Goal: Task Accomplishment & Management: Use online tool/utility

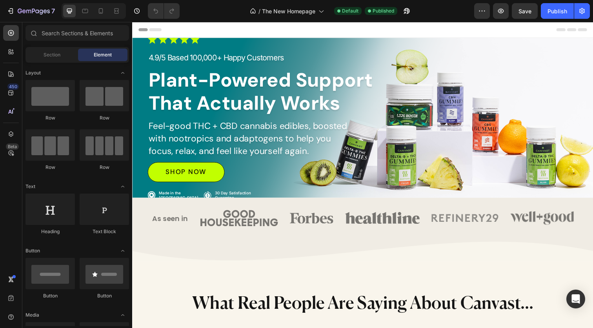
select select "[CREDIT_CARD_NUMBER]"
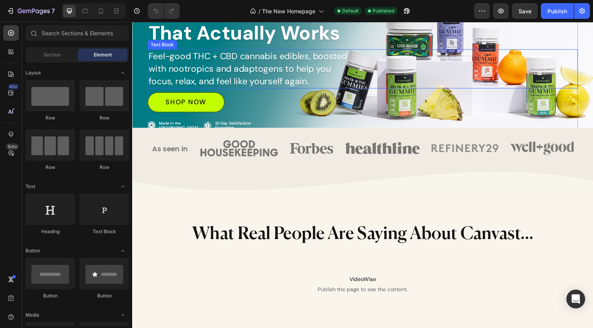
select select "[CREDIT_CARD_NUMBER]"
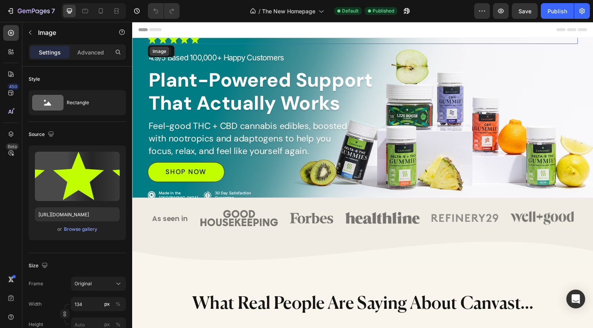
click at [159, 49] on div "Image" at bounding box center [159, 51] width 17 height 7
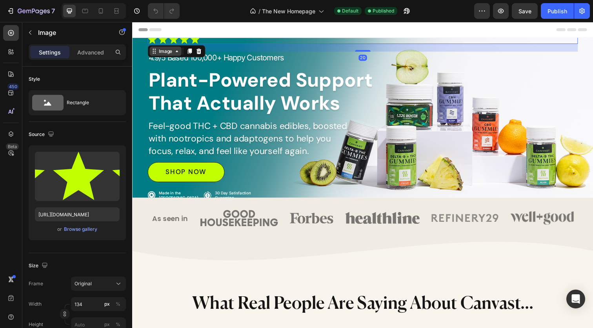
click at [162, 53] on div "Image" at bounding box center [166, 51] width 17 height 7
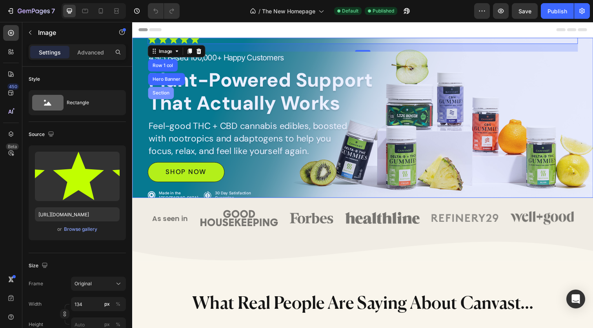
click at [162, 93] on div "Section" at bounding box center [161, 94] width 20 height 5
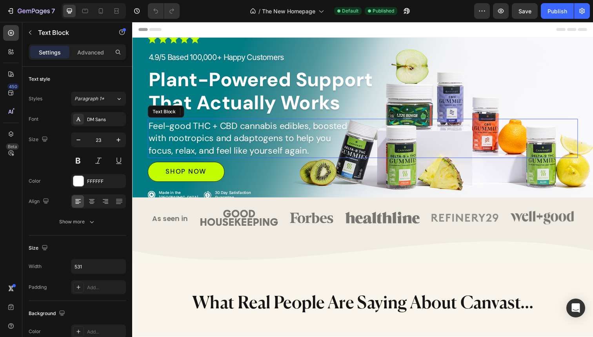
click at [403, 159] on div "Feel-good THC + CBD cannabis edibles, boosted with nootropics and adaptogens to…" at bounding box center [367, 141] width 439 height 40
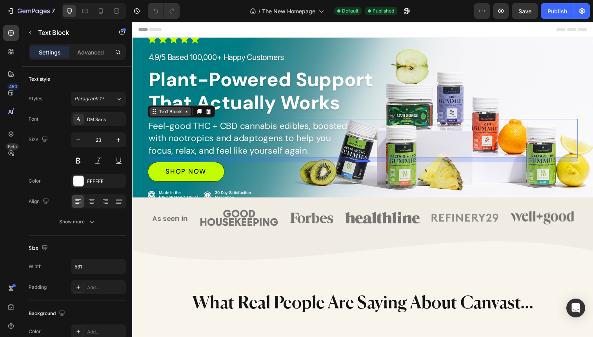
click at [164, 115] on div "Text Block" at bounding box center [171, 113] width 27 height 7
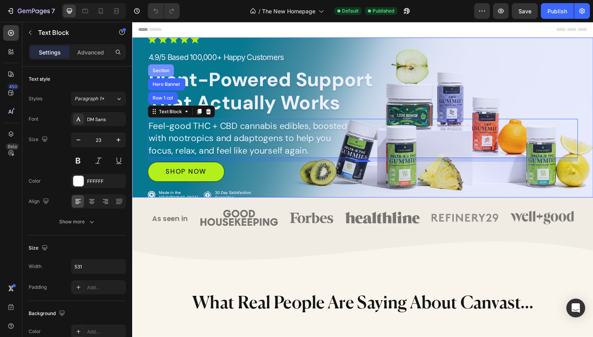
click at [164, 74] on div "Section" at bounding box center [161, 71] width 20 height 5
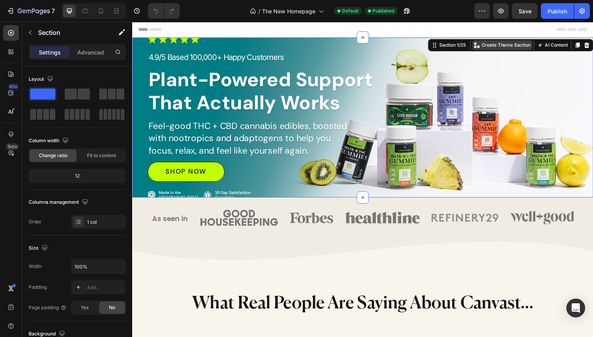
click at [513, 47] on p "Create Theme Section" at bounding box center [514, 45] width 50 height 7
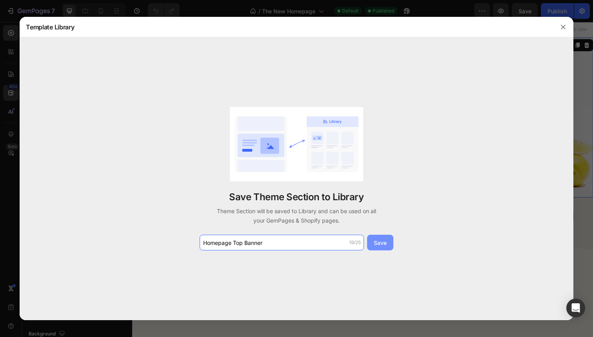
type input "Homepage Top Banner"
click at [387, 244] on button "Save" at bounding box center [380, 243] width 26 height 16
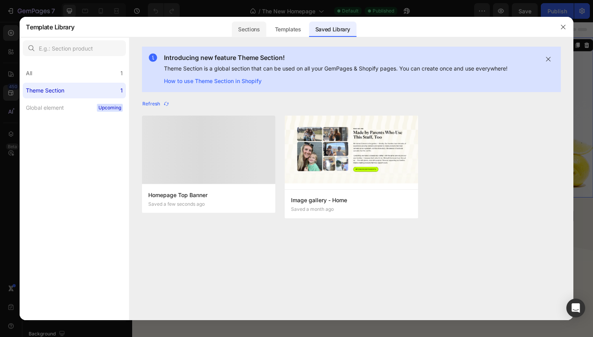
drag, startPoint x: 178, startPoint y: 28, endPoint x: 240, endPoint y: 27, distance: 61.2
click at [240, 27] on div "Sections Templates Existing pages Saved Library Templates Saved Library" at bounding box center [293, 27] width 439 height 20
click at [563, 23] on button "button" at bounding box center [563, 27] width 13 height 13
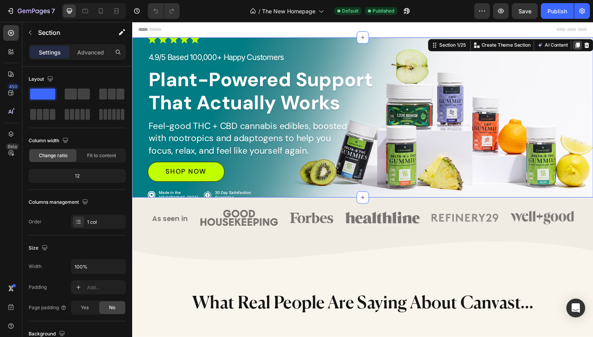
click at [586, 46] on icon at bounding box center [587, 45] width 4 height 5
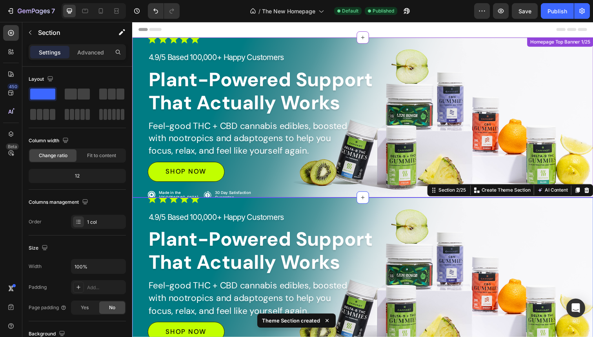
click at [538, 57] on p "4.9/5 Based 100,000+ Happy Customers" at bounding box center [368, 58] width 438 height 11
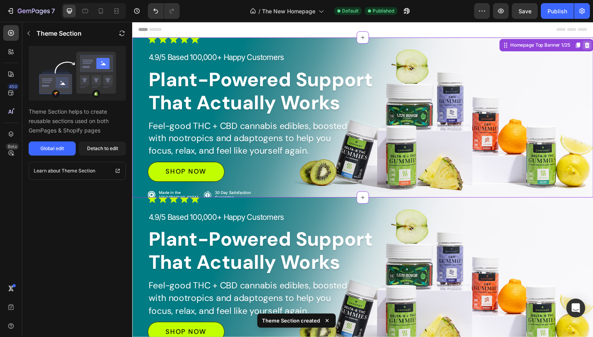
click at [593, 47] on div at bounding box center [596, 45] width 9 height 9
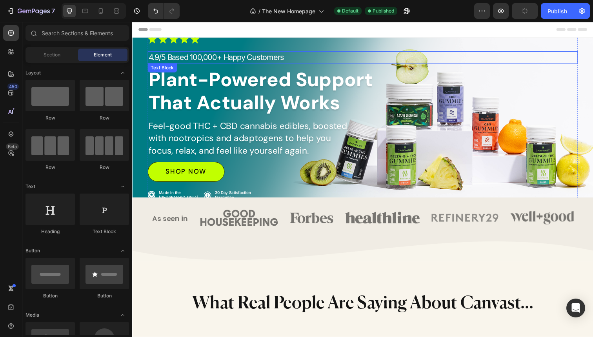
click at [169, 53] on div "4.9/5 Based 100,000+ Happy Customers" at bounding box center [367, 58] width 439 height 13
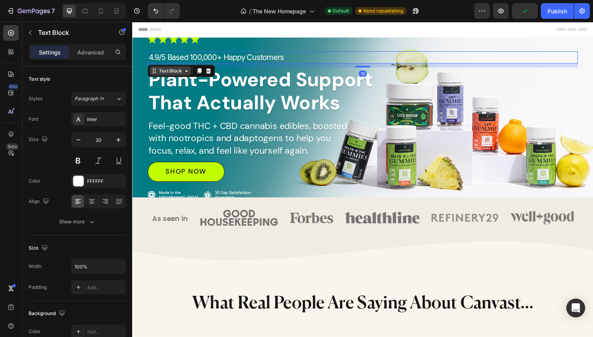
click at [167, 73] on div "Text Block" at bounding box center [171, 72] width 27 height 7
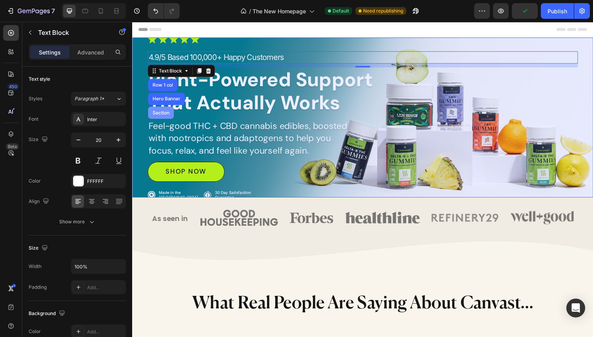
click at [161, 111] on div "Section" at bounding box center [161, 115] width 26 height 13
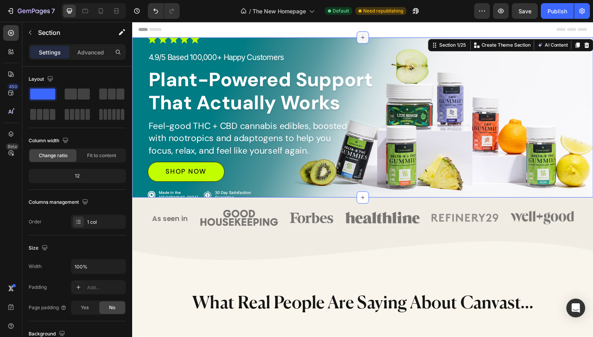
click at [364, 37] on icon at bounding box center [367, 38] width 6 height 6
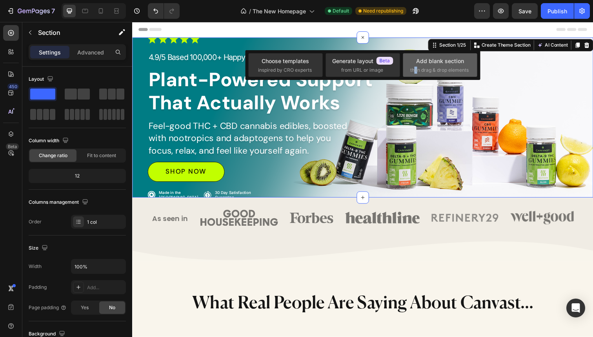
click at [416, 68] on span "then drag & drop elements" at bounding box center [439, 70] width 58 height 7
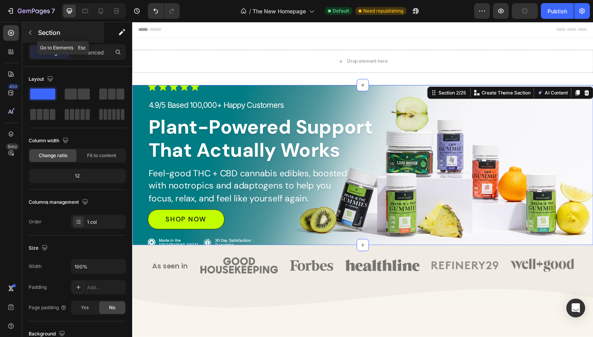
click at [26, 33] on button "button" at bounding box center [30, 32] width 13 height 13
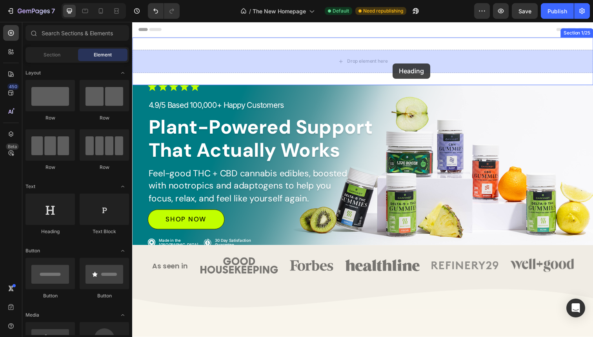
drag, startPoint x: 182, startPoint y: 230, endPoint x: 398, endPoint y: 63, distance: 273.1
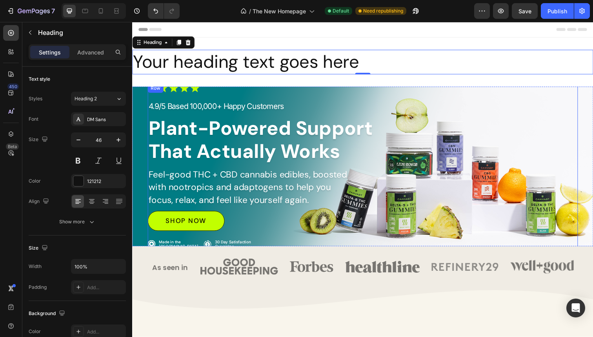
click at [553, 95] on div "Image 4.9/5 Based 100,000+ Happy Customers Text Block Plant-Powered Support Tha…" at bounding box center [367, 169] width 439 height 169
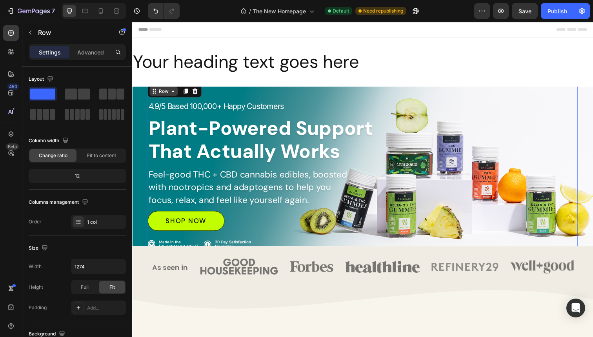
click at [167, 93] on div "Row" at bounding box center [164, 92] width 13 height 7
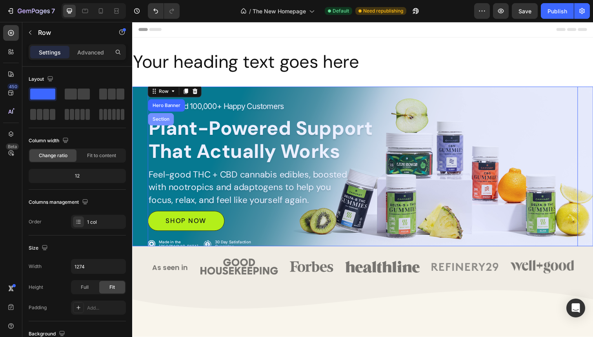
click at [162, 120] on div "Section" at bounding box center [161, 121] width 20 height 5
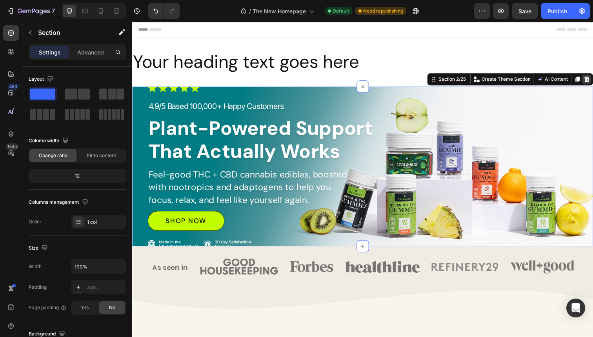
click at [593, 81] on icon at bounding box center [596, 80] width 5 height 5
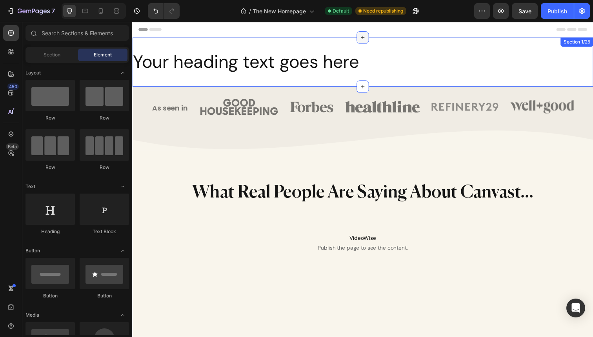
click at [369, 39] on icon at bounding box center [367, 38] width 6 height 6
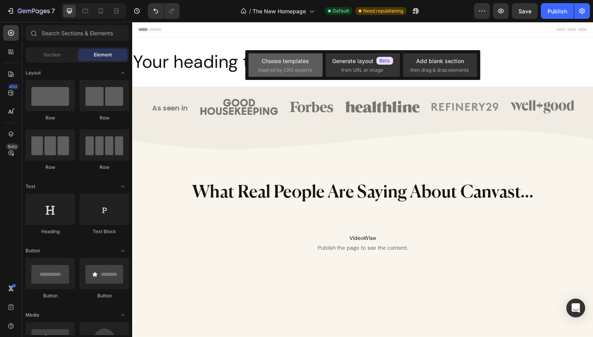
click at [298, 63] on div "Choose templates" at bounding box center [285, 61] width 47 height 8
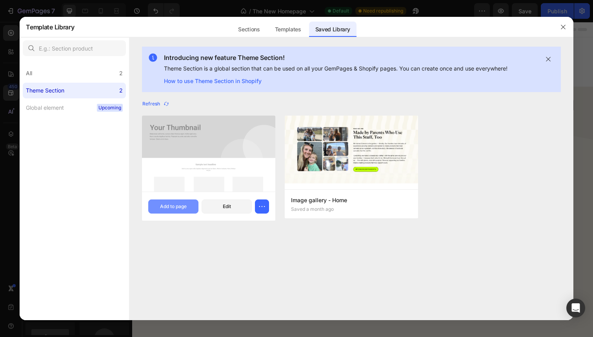
click at [168, 205] on div "Add to page" at bounding box center [173, 206] width 27 height 7
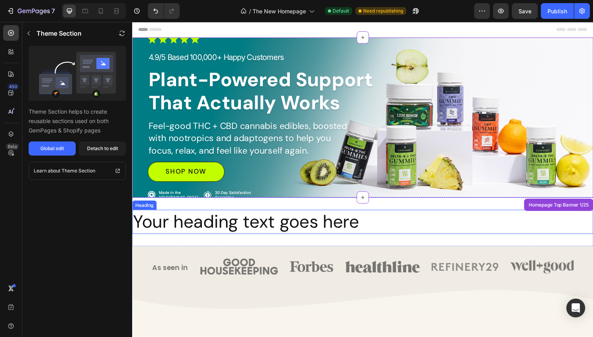
click at [401, 231] on h2 "Your heading text goes here" at bounding box center [367, 226] width 471 height 25
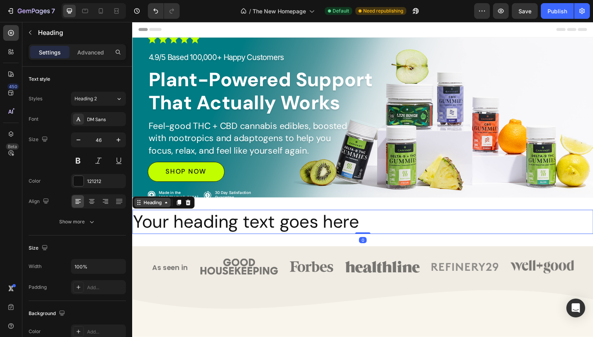
click at [151, 205] on div "Heading" at bounding box center [153, 206] width 22 height 7
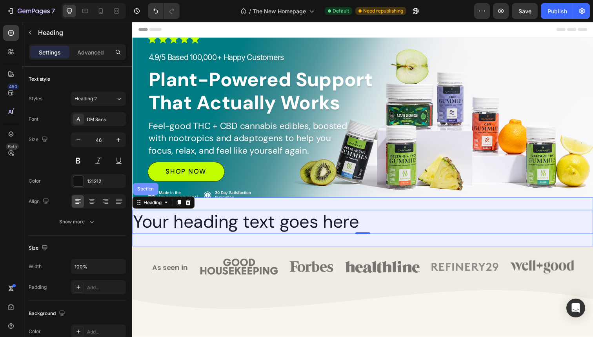
click at [150, 197] on div "Section" at bounding box center [146, 193] width 26 height 13
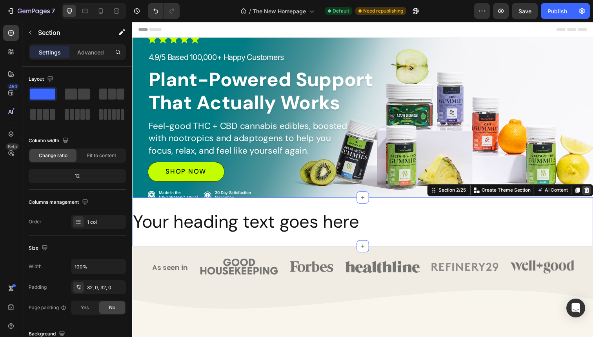
click at [593, 197] on div at bounding box center [595, 193] width 9 height 9
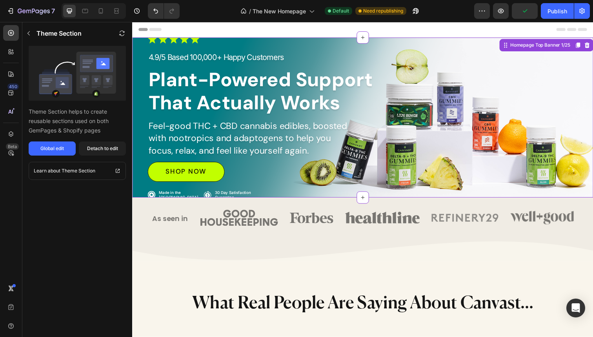
click at [471, 66] on div "Image 4.9/5 Based 100,000+ Happy Customers Text Block Plant-Powered Support Tha…" at bounding box center [367, 119] width 439 height 169
drag, startPoint x: 29, startPoint y: 69, endPoint x: 80, endPoint y: 133, distance: 81.5
click at [80, 133] on div "Theme Section helps to create reusable sections used on both GemPages & Shopify…" at bounding box center [77, 101] width 110 height 110
click at [101, 151] on div "Detach to edit" at bounding box center [102, 148] width 31 height 7
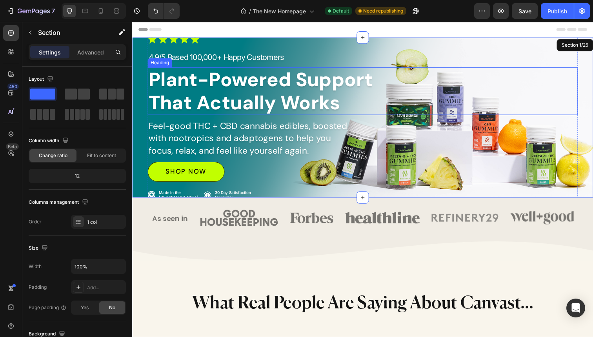
click at [335, 87] on h2 "Plant-Powered Support That Actually Works" at bounding box center [265, 93] width 235 height 49
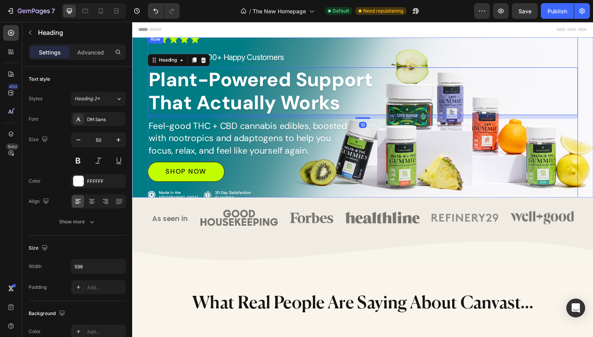
click at [404, 45] on div "Image 4.9/5 Based 100,000+ Happy Customers Text Block Plant-Powered Support Tha…" at bounding box center [367, 119] width 439 height 169
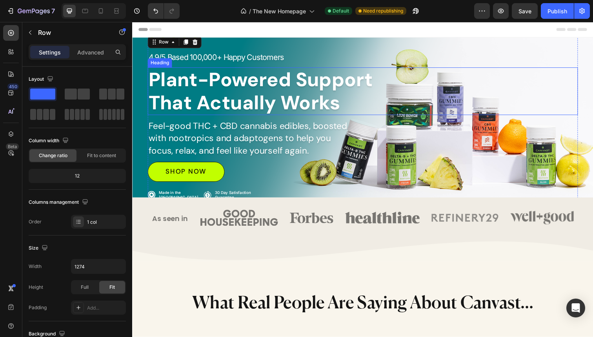
click at [316, 80] on h2 "Plant-Powered Support That Actually Works" at bounding box center [265, 93] width 235 height 49
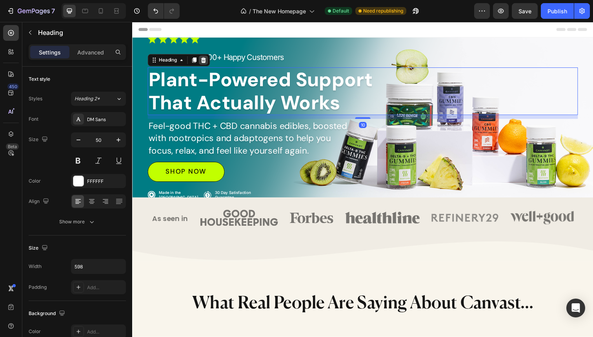
click at [207, 63] on icon at bounding box center [204, 60] width 5 height 5
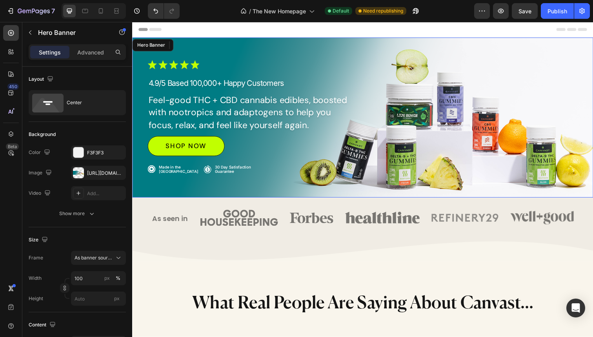
click at [371, 38] on div "Background Image" at bounding box center [367, 120] width 471 height 164
click at [160, 44] on div "Hero Banner" at bounding box center [157, 45] width 31 height 7
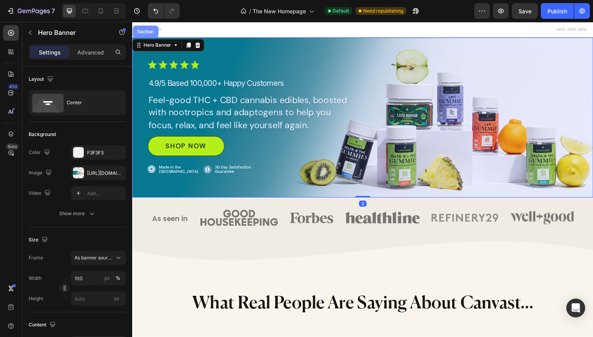
click at [143, 35] on div "Section" at bounding box center [146, 32] width 26 height 13
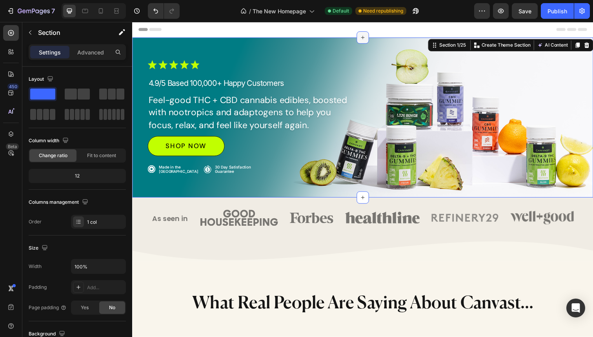
click at [361, 39] on div at bounding box center [367, 38] width 13 height 13
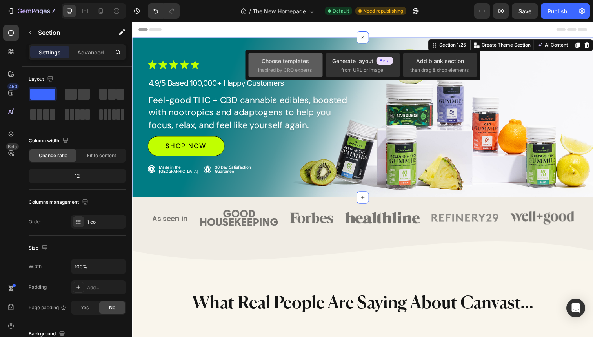
click at [293, 59] on div "Choose templates" at bounding box center [285, 61] width 47 height 8
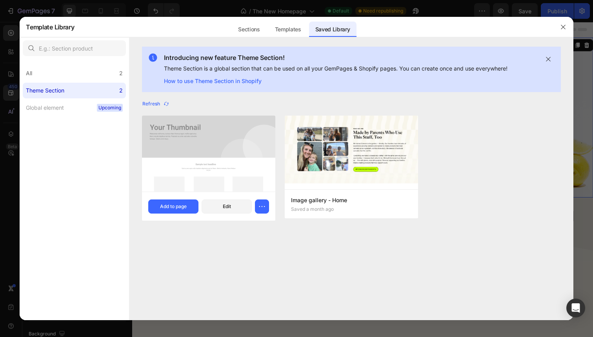
click at [200, 138] on img at bounding box center [208, 154] width 133 height 76
click at [175, 209] on div "Add to page" at bounding box center [173, 206] width 27 height 7
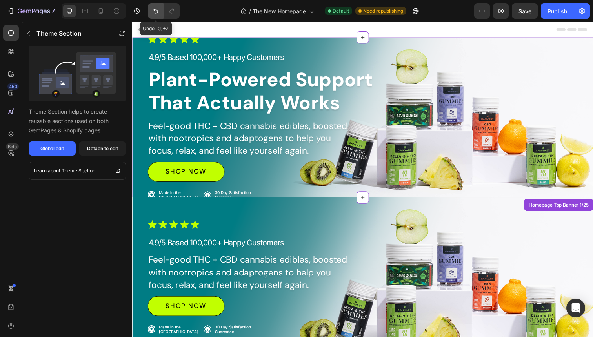
click at [154, 8] on icon "Undo/Redo" at bounding box center [156, 11] width 8 height 8
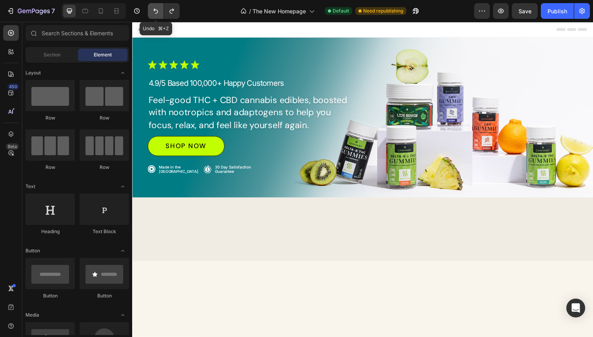
click at [154, 8] on icon "Undo/Redo" at bounding box center [156, 11] width 8 height 8
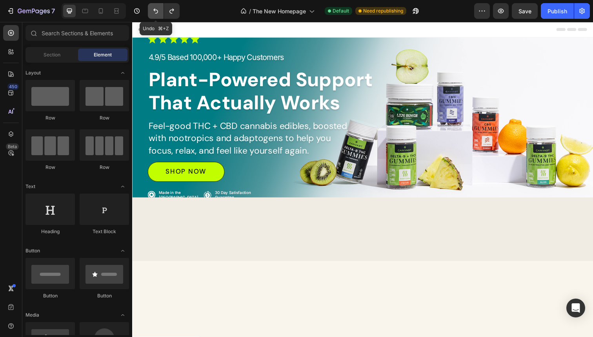
click at [154, 9] on icon "Undo/Redo" at bounding box center [156, 11] width 8 height 8
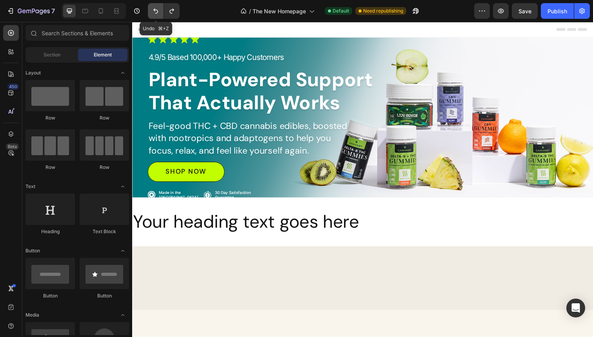
click at [154, 9] on icon "Undo/Redo" at bounding box center [156, 11] width 8 height 8
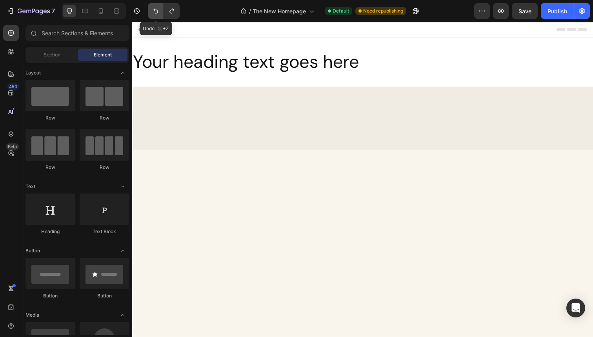
click at [154, 9] on icon "Undo/Redo" at bounding box center [156, 11] width 8 height 8
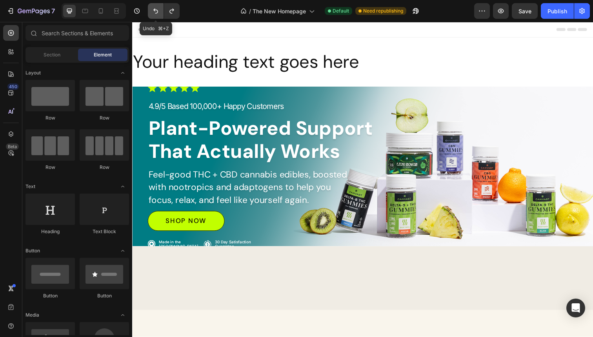
click at [154, 9] on icon "Undo/Redo" at bounding box center [156, 11] width 8 height 8
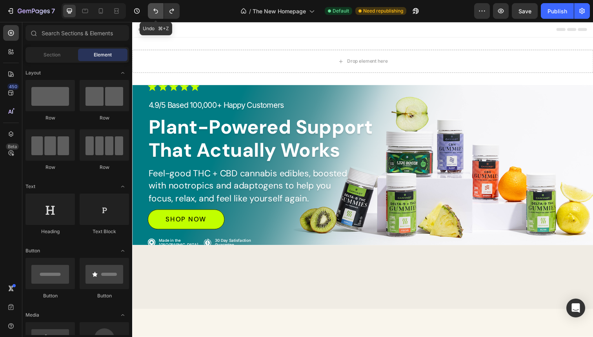
click at [154, 9] on icon "Undo/Redo" at bounding box center [156, 11] width 8 height 8
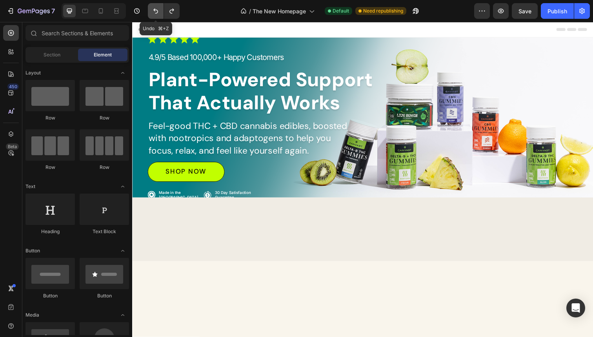
click at [154, 9] on icon "Undo/Redo" at bounding box center [156, 11] width 8 height 8
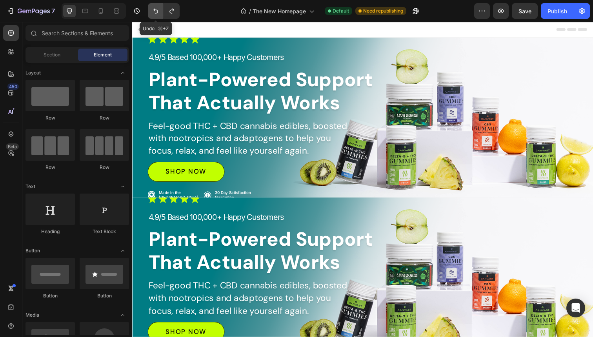
click at [156, 13] on icon "Undo/Redo" at bounding box center [155, 11] width 5 height 5
click at [155, 9] on icon "Undo/Redo" at bounding box center [156, 11] width 8 height 8
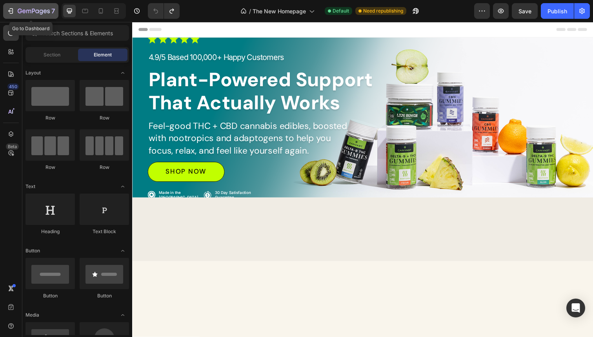
click at [17, 10] on div "7" at bounding box center [31, 10] width 48 height 9
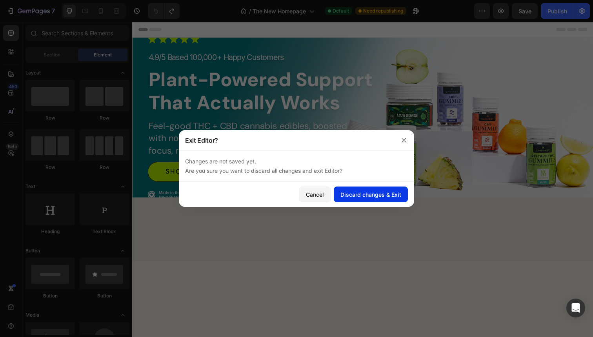
click at [361, 192] on div "Discard changes & Exit" at bounding box center [370, 195] width 61 height 8
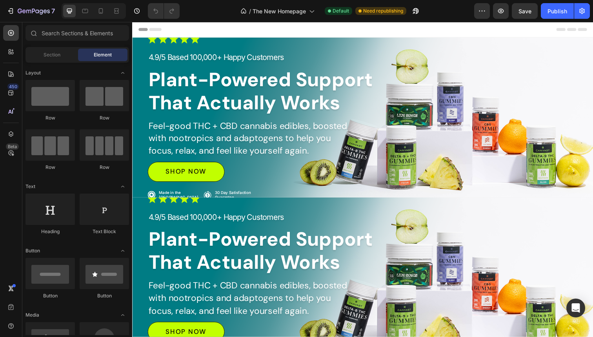
select select "[CREDIT_CARD_NUMBER]"
click at [492, 45] on div "Image 4.9/5 Based 100,000+ Happy Customers Text Block Plant-Powered Support Tha…" at bounding box center [367, 119] width 439 height 169
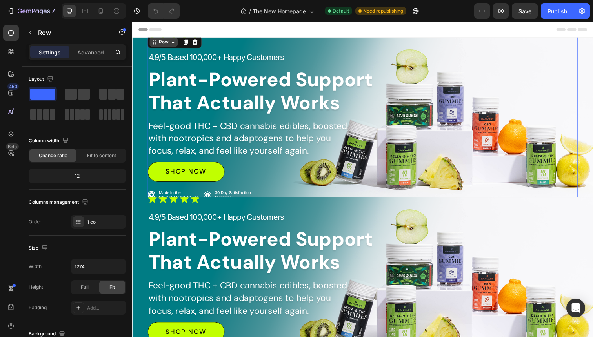
click at [162, 45] on div "Row" at bounding box center [164, 42] width 13 height 7
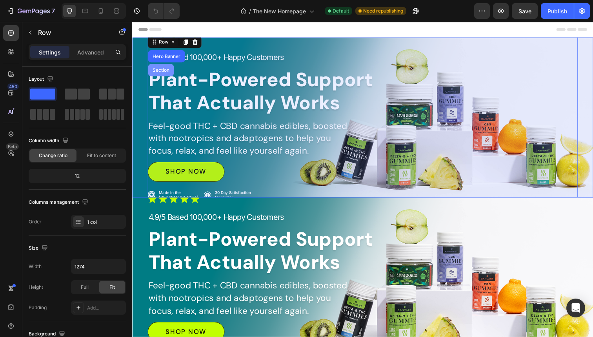
click at [163, 73] on div "Section" at bounding box center [161, 71] width 20 height 5
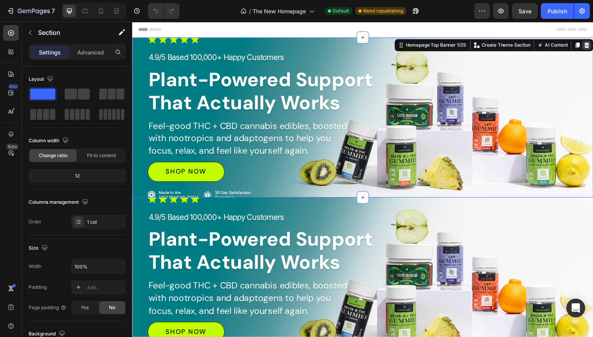
click at [593, 48] on div at bounding box center [595, 45] width 9 height 9
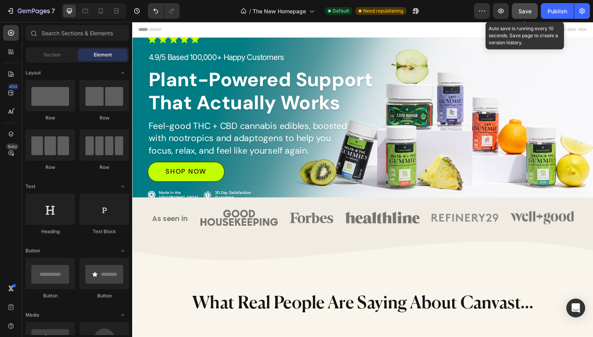
click at [533, 12] on button "Save" at bounding box center [525, 11] width 26 height 16
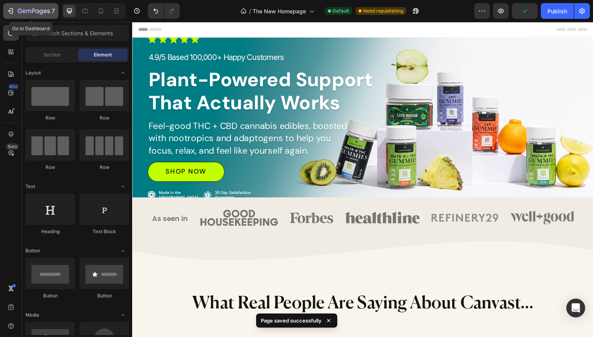
click at [16, 11] on div "7" at bounding box center [31, 10] width 48 height 9
